Goal: Submit feedback/report problem

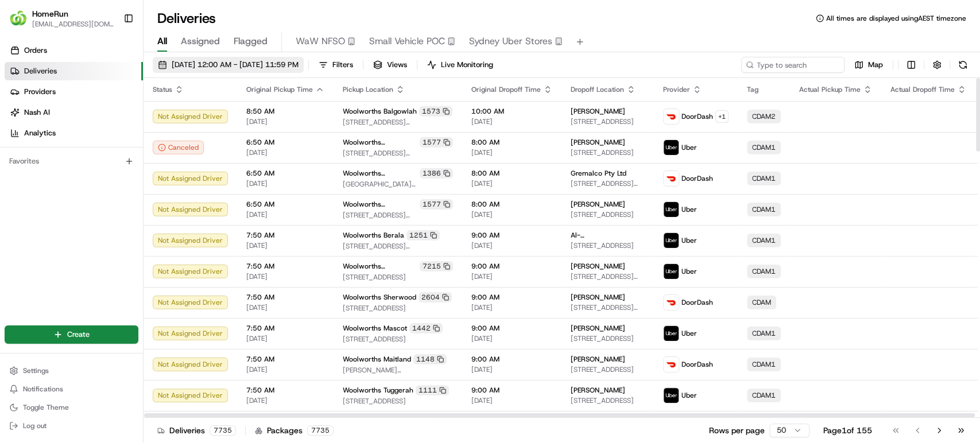
click at [296, 64] on span "22/08/2025 12:00 AM - 29/08/2025 11:59 PM" at bounding box center [235, 65] width 127 height 10
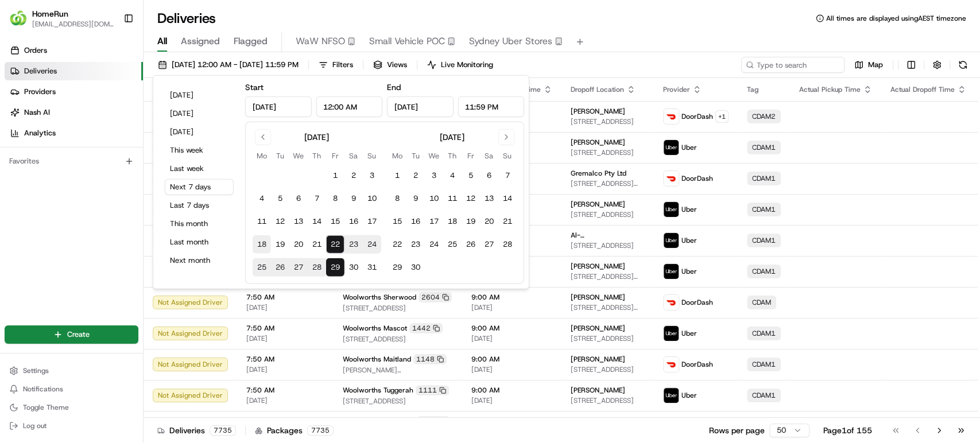
click at [264, 242] on button "18" at bounding box center [262, 244] width 18 height 18
type input "Aug 18, 2025"
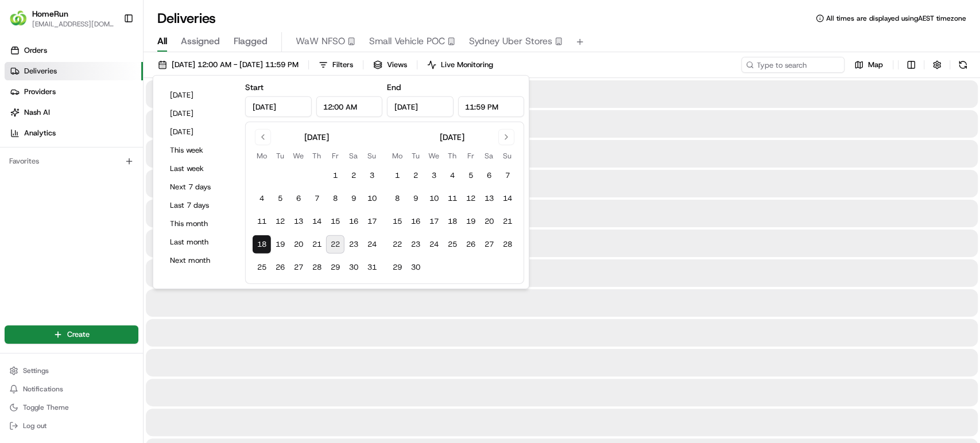
click at [335, 247] on button "22" at bounding box center [335, 244] width 18 height 18
type input "Aug 22, 2025"
click at [788, 68] on input at bounding box center [776, 65] width 138 height 16
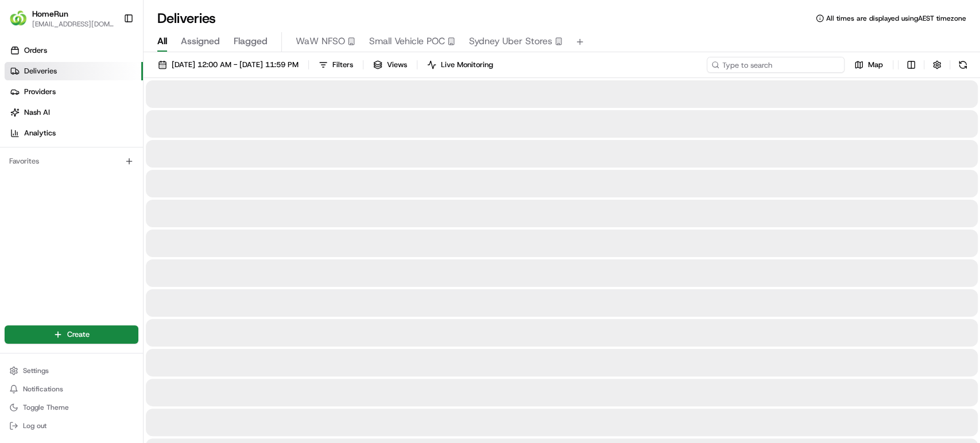
paste input "262640907"
type input "262640907"
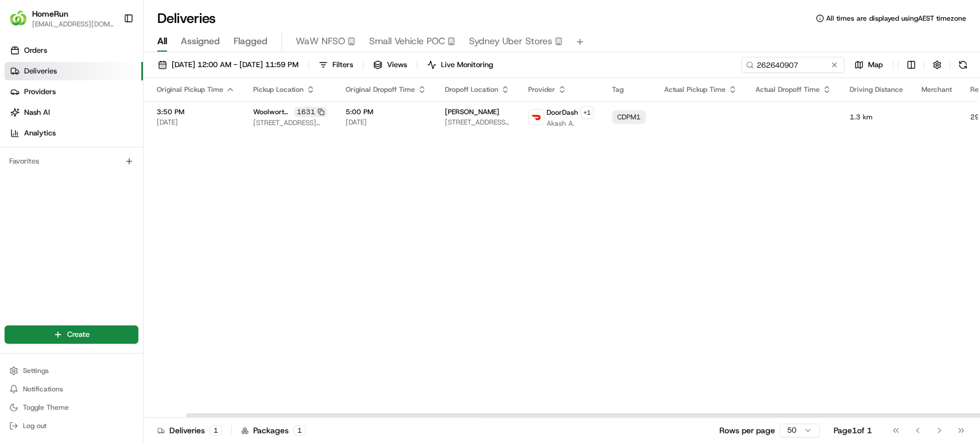
scroll to position [0, 137]
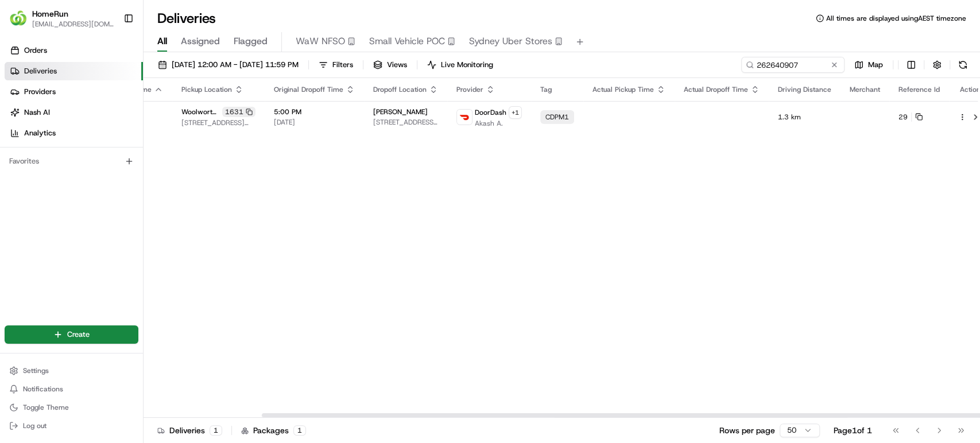
drag, startPoint x: 753, startPoint y: 415, endPoint x: 970, endPoint y: 416, distance: 217.1
click at [970, 416] on div at bounding box center [680, 416] width 836 height 4
click at [969, 117] on button at bounding box center [976, 117] width 14 height 14
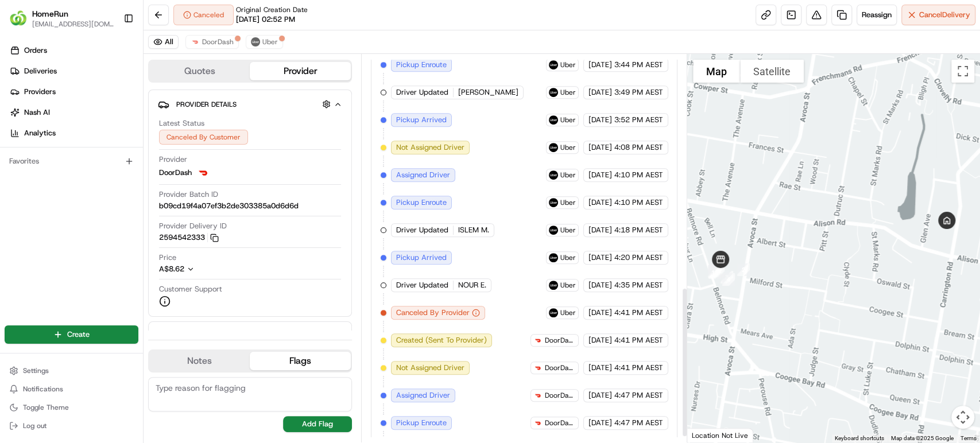
scroll to position [615, 0]
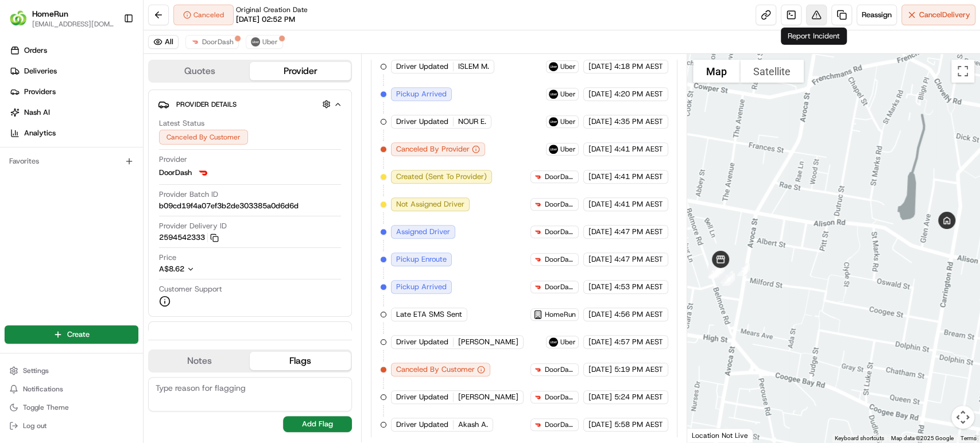
click at [812, 11] on button at bounding box center [816, 15] width 21 height 21
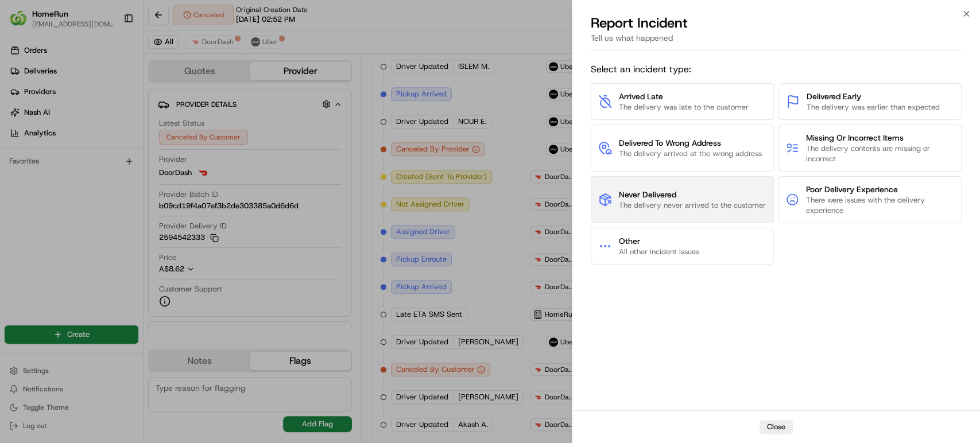
click at [697, 203] on span "The delivery never arrived to the customer" at bounding box center [692, 205] width 147 height 10
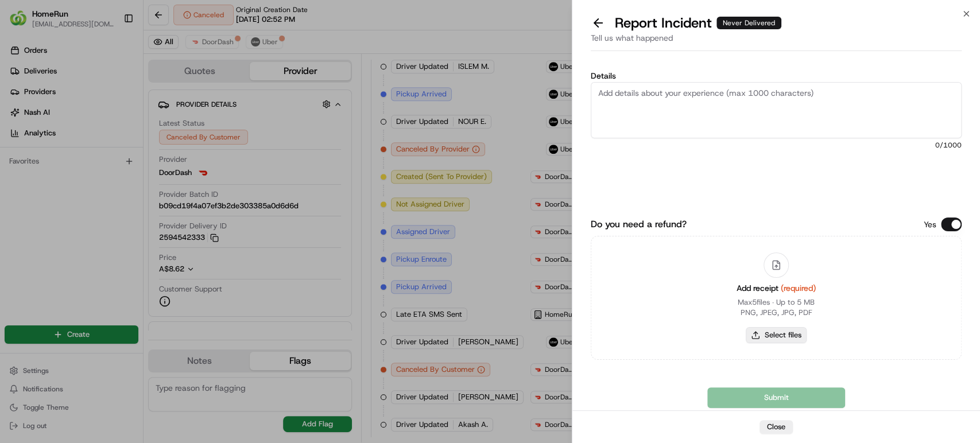
click at [790, 342] on button "Select files" at bounding box center [776, 335] width 61 height 16
type input "C:\fakepath\262640907.pdf"
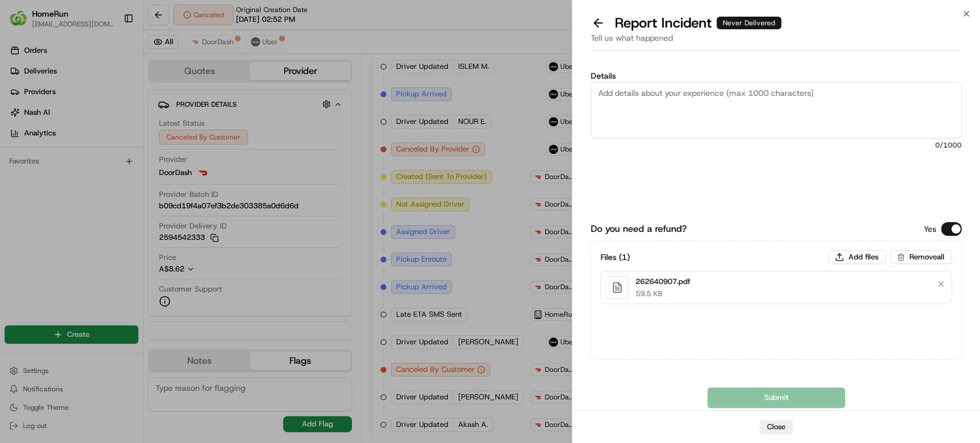
click at [733, 96] on textarea "Details" at bounding box center [776, 110] width 371 height 56
paste textarea "Order was never delivered"
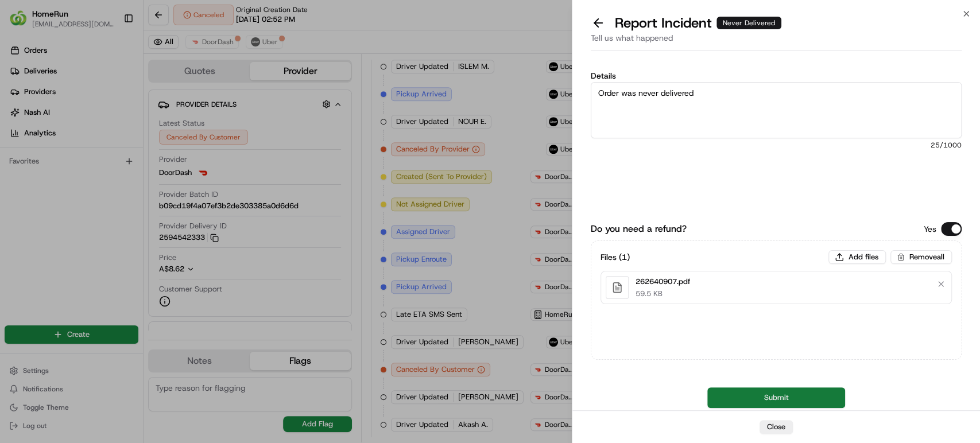
type textarea "Order was never delivered"
click at [740, 395] on button "Submit" at bounding box center [777, 398] width 138 height 21
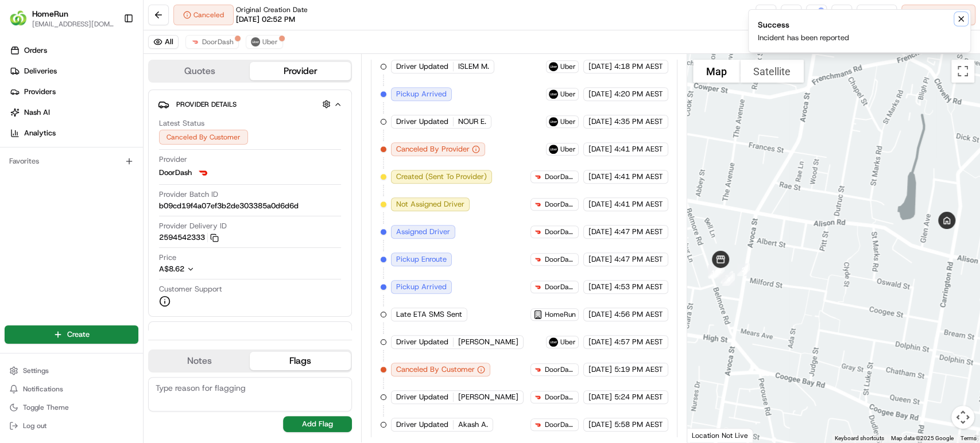
click at [964, 20] on icon "Notifications (F8)" at bounding box center [961, 18] width 9 height 9
